Goal: Information Seeking & Learning: Learn about a topic

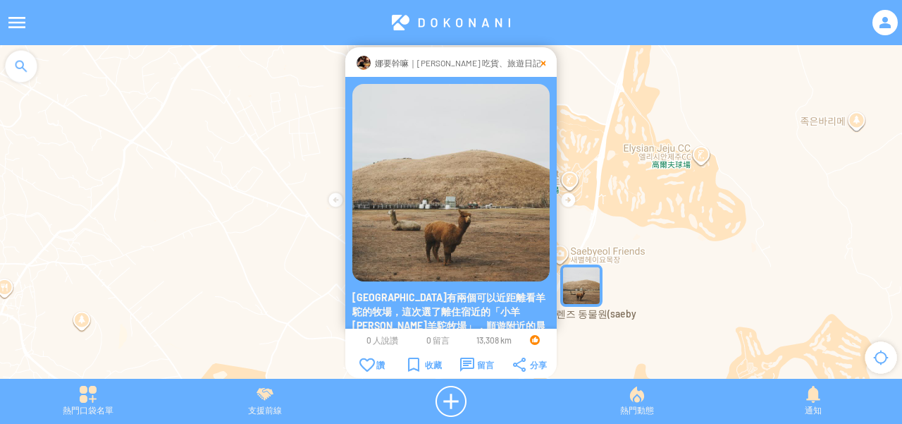
click at [541, 63] on div at bounding box center [543, 63] width 4 height 14
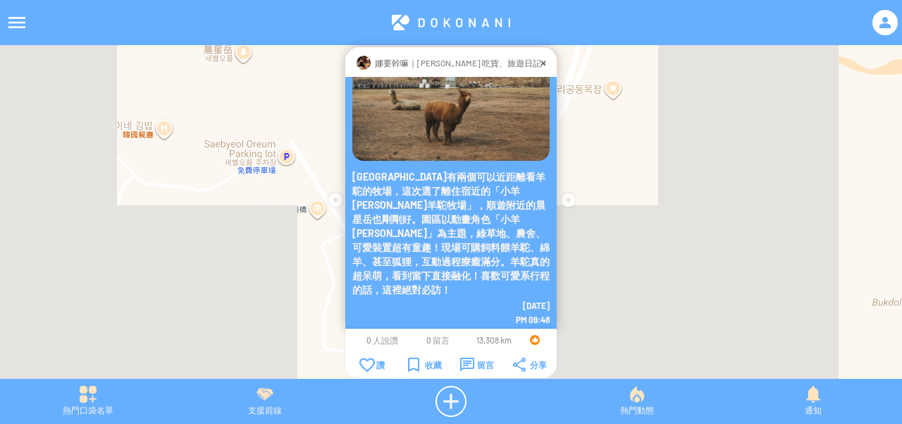
scroll to position [121, 0]
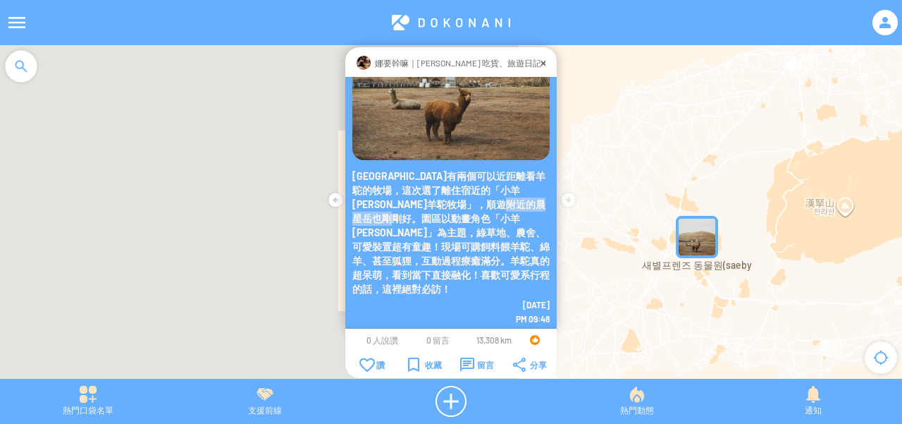
drag, startPoint x: 428, startPoint y: 190, endPoint x: 510, endPoint y: 190, distance: 81.0
click at [510, 190] on p "[GEOGRAPHIC_DATA]有兩個可以近距離看羊駝的牧場，這次選了離住宿近的「小羊[PERSON_NAME]羊駝牧場」，順遊附近的晨星岳也剛剛好。園區以…" at bounding box center [450, 232] width 197 height 127
copy p "小羊[PERSON_NAME]羊駝牧場"
